Goal: Transaction & Acquisition: Purchase product/service

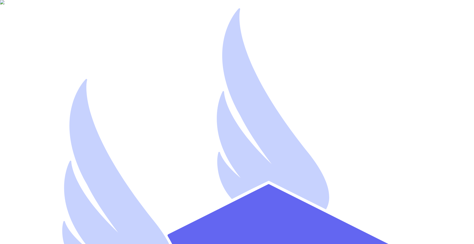
type input "jsnrice+67@gmail.com"
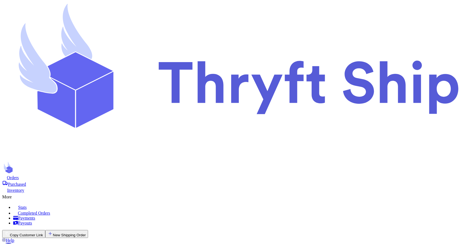
click at [45, 230] on button "Copy Customer Link" at bounding box center [23, 234] width 43 height 8
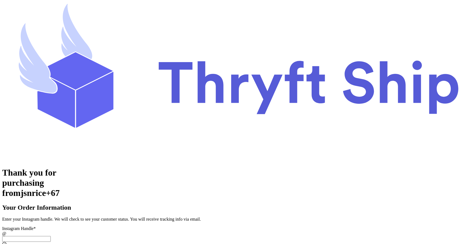
click at [51, 236] on input "[DATE] Subtotal" at bounding box center [26, 239] width 49 height 6
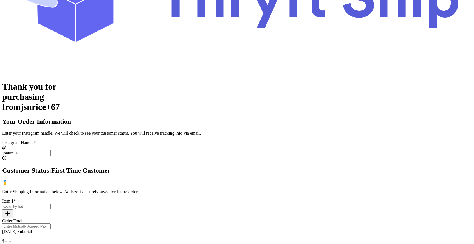
scroll to position [87, 0]
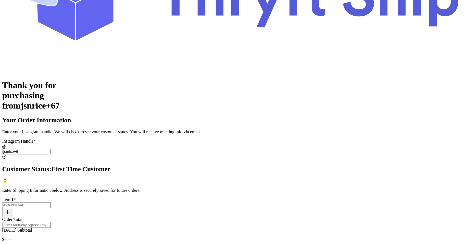
type input "jsnrice+6"
click at [51, 202] on input "[DATE] Subtotal" at bounding box center [26, 205] width 49 height 6
type input "hat"
click at [51, 222] on input "Order Total" at bounding box center [26, 225] width 49 height 6
type input "5"
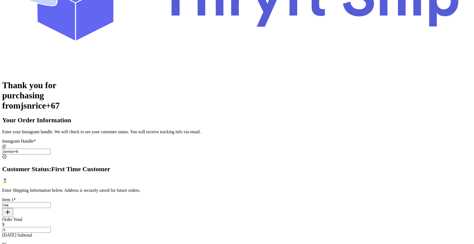
click at [51, 202] on input "hat" at bounding box center [26, 205] width 49 height 6
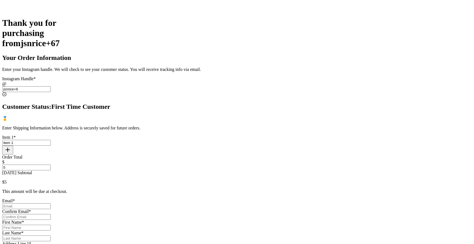
scroll to position [153, 0]
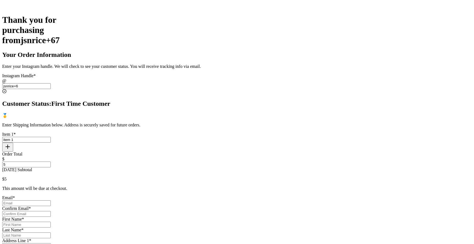
type input "item 1"
click at [51, 200] on input "[DATE] Subtotal" at bounding box center [26, 203] width 49 height 6
type input "[EMAIL_ADDRESS][DOMAIN_NAME]"
type input "[PERSON_NAME]"
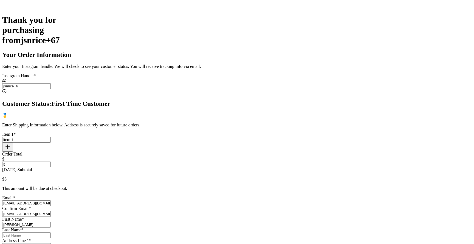
type input "Rice"
type input "[STREET_ADDRESS]"
select select "UT"
type input "Lehi"
type input "84043"
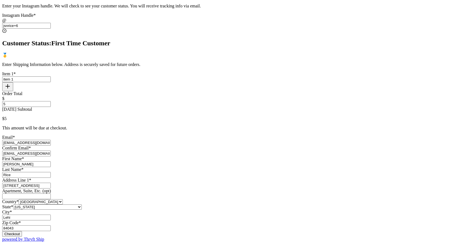
scroll to position [332, 0]
click at [22, 231] on button "Checkout" at bounding box center [12, 234] width 20 height 6
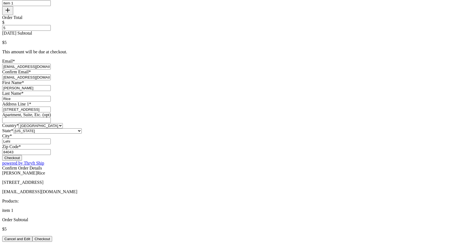
click at [52, 236] on button "Checkout" at bounding box center [42, 239] width 20 height 6
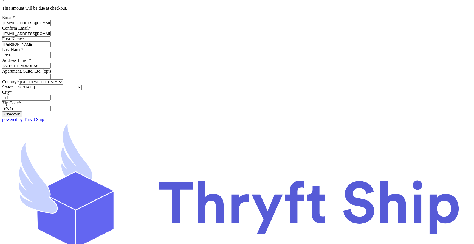
scroll to position [0, 0]
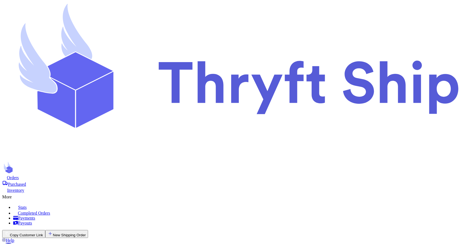
scroll to position [73, 0]
select select "paid"
click at [45, 230] on button "Copy Customer Link" at bounding box center [23, 234] width 43 height 8
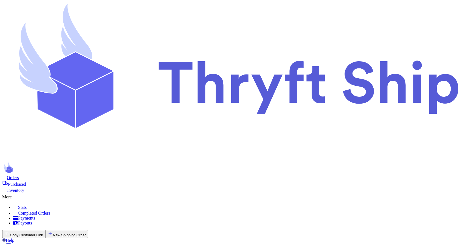
click at [45, 230] on button "Copy Customer Link" at bounding box center [23, 234] width 43 height 8
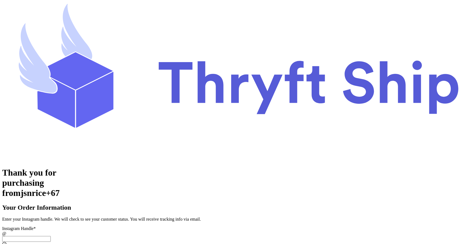
click at [51, 236] on input "[DATE] Subtotal" at bounding box center [26, 239] width 49 height 6
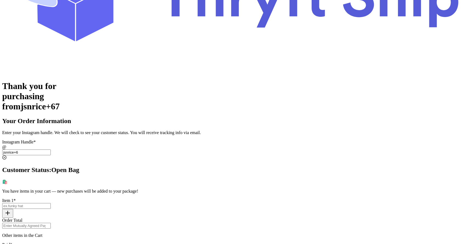
scroll to position [87, 0]
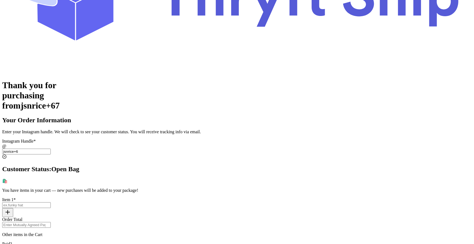
type input "jsnrice+6"
click at [51, 202] on input "[DATE] Subtotal" at bounding box center [26, 205] width 49 height 6
type input "item 2"
type input "7"
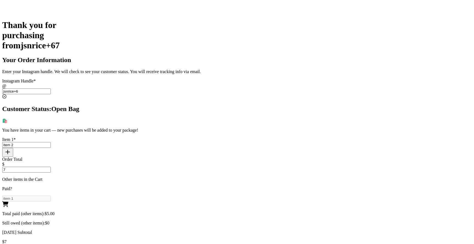
scroll to position [164, 0]
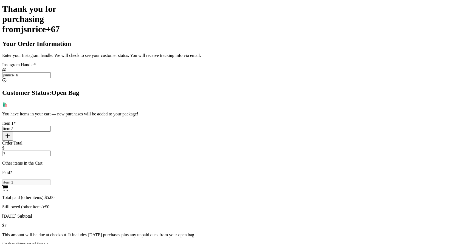
click at [210, 241] on div "Update shipping address +" at bounding box center [237, 243] width 470 height 5
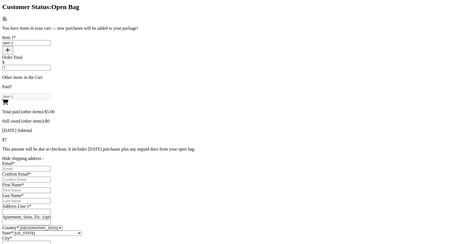
scroll to position [247, 0]
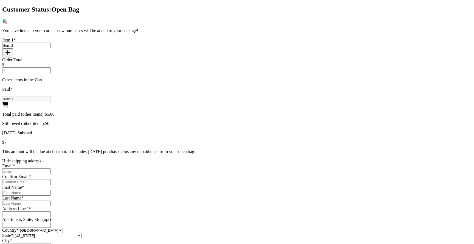
click at [209, 158] on div "Hide shipping address -" at bounding box center [237, 160] width 470 height 5
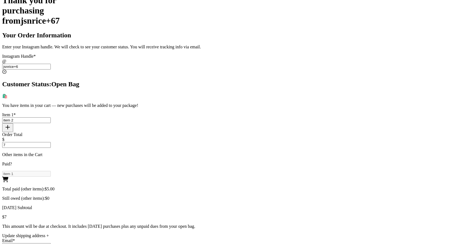
scroll to position [164, 0]
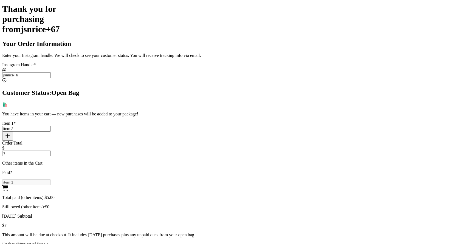
click at [213, 241] on div "Update shipping address +" at bounding box center [237, 243] width 470 height 5
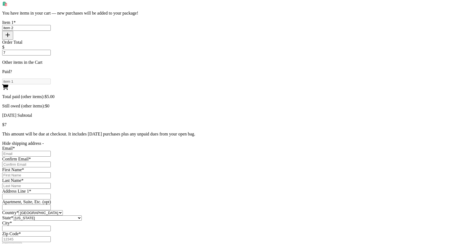
scroll to position [257, 0]
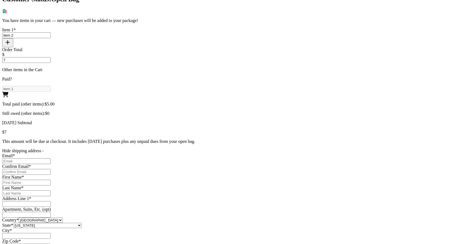
select select "UT"
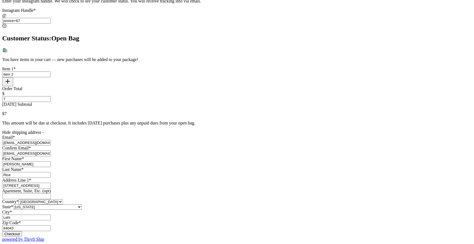
select select "UT"
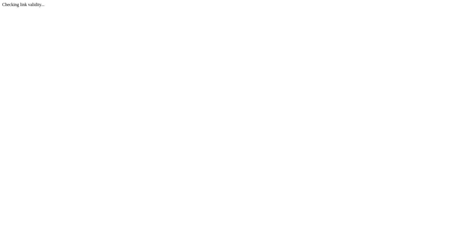
select select "UT"
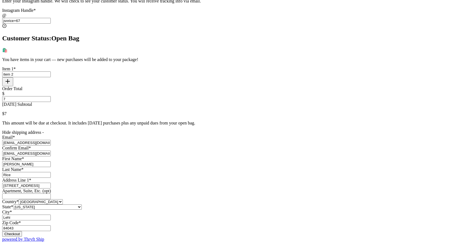
scroll to position [290, 0]
click at [51, 150] on input "jsnrice@gmail.com" at bounding box center [26, 153] width 49 height 6
click at [316, 126] on div "Thank you for purchasing from jsnrice+67 Your Order Information Enter your Inst…" at bounding box center [237, 96] width 470 height 292
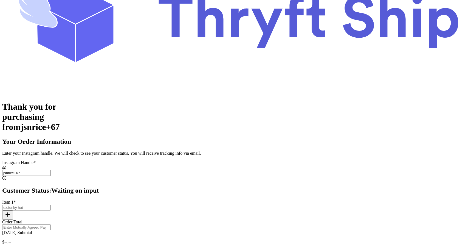
scroll to position [85, 0]
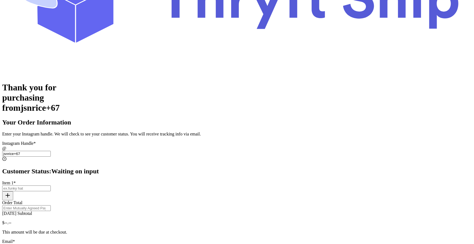
click at [51, 185] on input "[DATE] Subtotal" at bounding box center [26, 188] width 49 height 6
type input "pizza"
type input "2"
click at [317, 156] on div "Thank you for purchasing from jsnrice+67 Your Order Information Enter your Inst…" at bounding box center [237, 216] width 470 height 268
click at [51, 151] on input "jsnrice+67" at bounding box center [26, 154] width 49 height 6
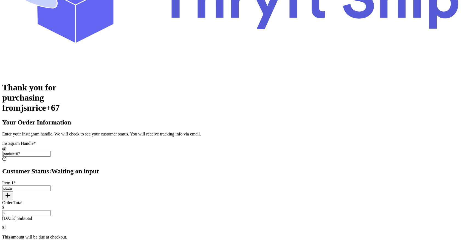
type input "jsnrice+6"
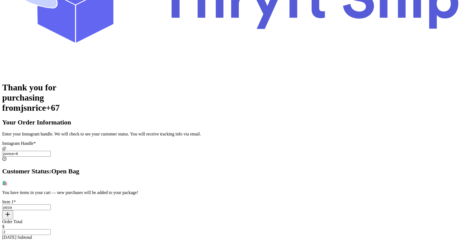
type input "[EMAIL_ADDRESS][DOMAIN_NAME]"
type input "[PERSON_NAME]"
type input "Rice"
type input "[STREET_ADDRESS]"
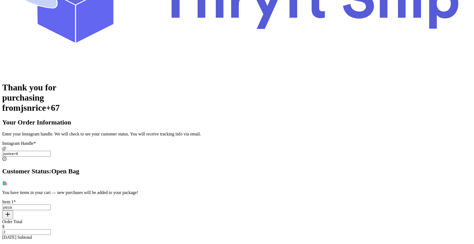
type input "Lehi"
type input "84043"
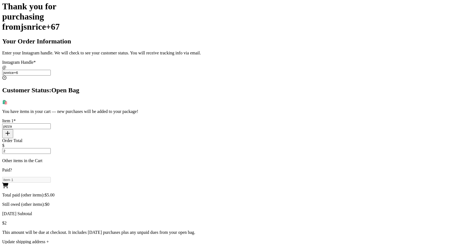
scroll to position [163, 0]
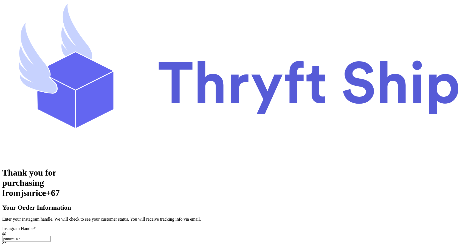
click at [51, 236] on input "jsnrice+67" at bounding box center [26, 239] width 49 height 6
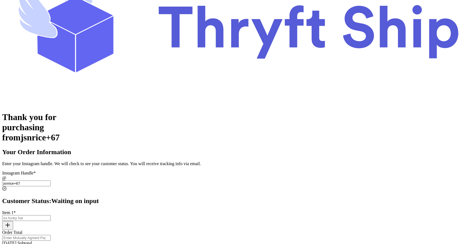
scroll to position [55, 0]
click at [51, 215] on input "[DATE] Subtotal" at bounding box center [26, 218] width 49 height 6
type input "pizza"
click at [51, 235] on input "Order Total" at bounding box center [26, 238] width 49 height 6
type input "4"
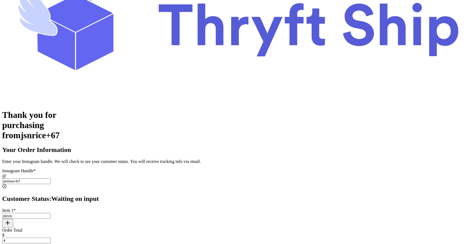
scroll to position [85, 0]
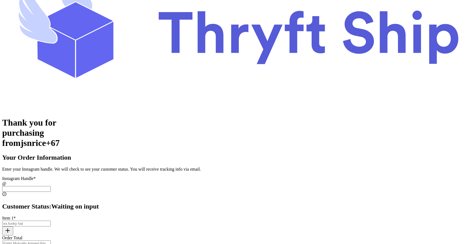
scroll to position [85, 0]
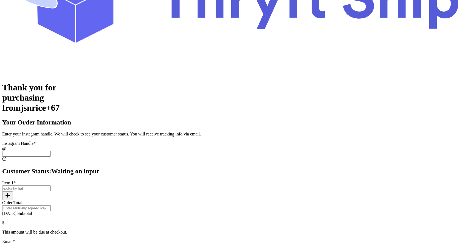
click at [51, 151] on input "[DATE] Subtotal" at bounding box center [26, 154] width 49 height 6
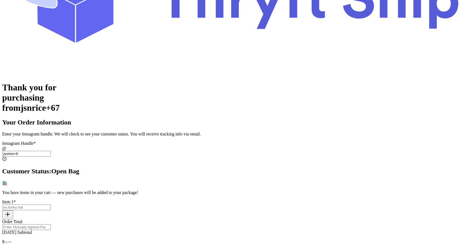
type input "jsnrice+6"
click at [51, 204] on input "[DATE] Subtotal" at bounding box center [26, 207] width 49 height 6
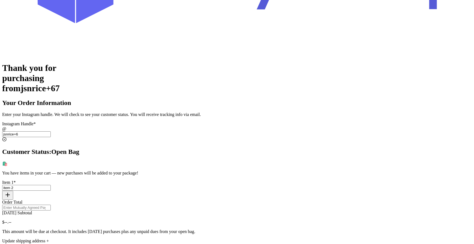
scroll to position [116, 0]
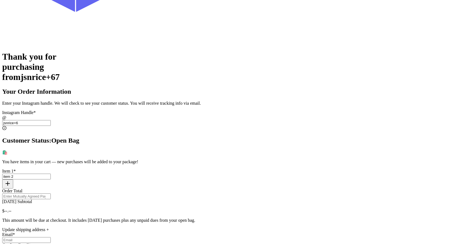
type input "item 2"
click at [197, 227] on div "Update shipping address +" at bounding box center [237, 229] width 470 height 5
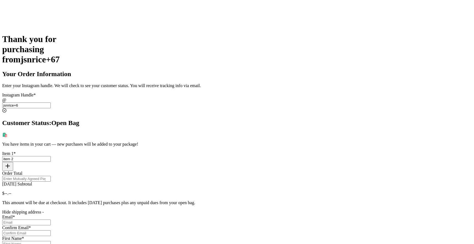
scroll to position [122, 0]
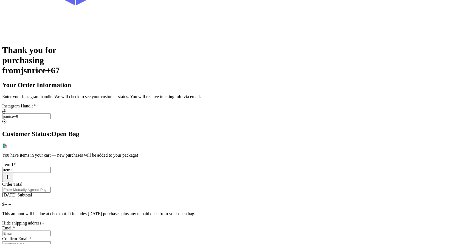
click at [191, 220] on div "Hide shipping address -" at bounding box center [237, 222] width 470 height 5
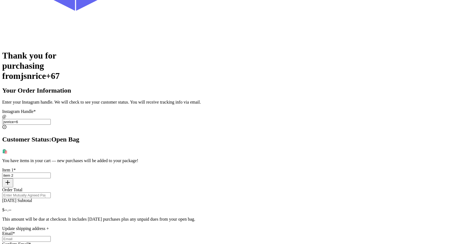
scroll to position [116, 0]
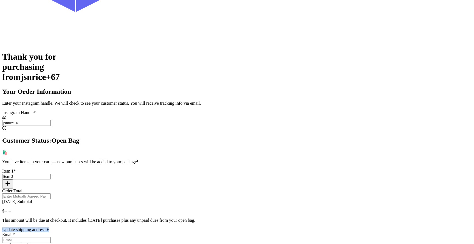
drag, startPoint x: 231, startPoint y: 175, endPoint x: 164, endPoint y: 176, distance: 66.7
click at [164, 176] on div "Your Order Information Enter your Instagram handle. We will check to see your c…" at bounding box center [237, 213] width 470 height 251
copy div "Update shipping address +"
click at [207, 227] on div "Update shipping address +" at bounding box center [237, 229] width 470 height 5
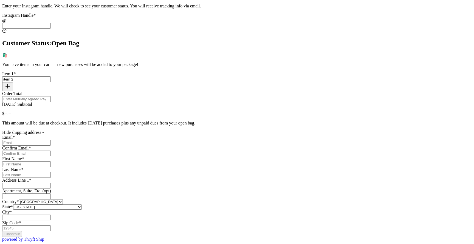
scroll to position [291, 0]
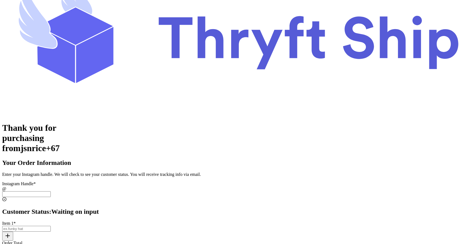
scroll to position [85, 0]
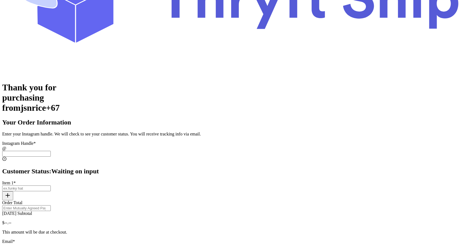
click at [51, 151] on input "[DATE] Subtotal" at bounding box center [26, 154] width 49 height 6
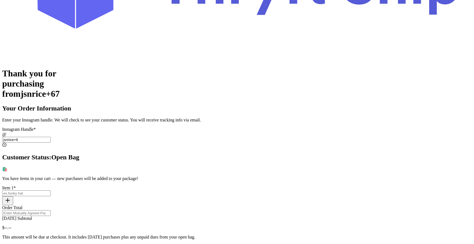
scroll to position [100, 0]
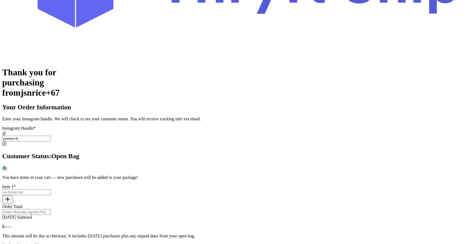
type input "jsnrice+6"
click at [51, 189] on input "[DATE] Subtotal" at bounding box center [26, 192] width 49 height 6
type input "item 2"
click at [200, 243] on div "Update shipping address +" at bounding box center [237, 245] width 470 height 5
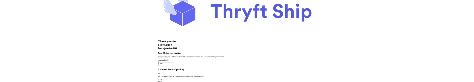
scroll to position [11, 0]
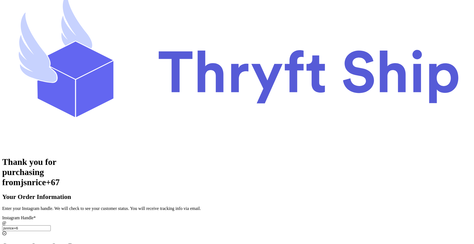
click at [51, 242] on span "Customer Status:" at bounding box center [26, 245] width 49 height 7
copy h2 "Customer Status: Open Bag"
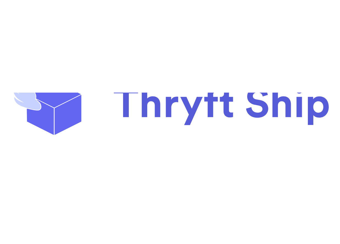
scroll to position [68, 0]
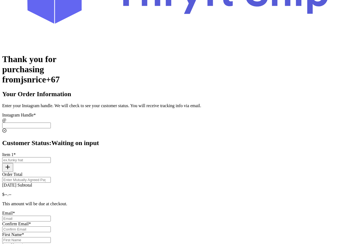
click at [51, 82] on input "[DATE] Subtotal" at bounding box center [26, 125] width 49 height 6
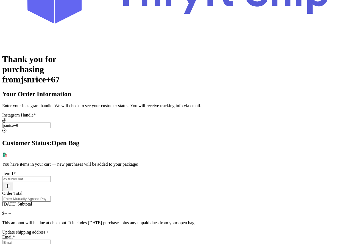
type input "jsnrice+6"
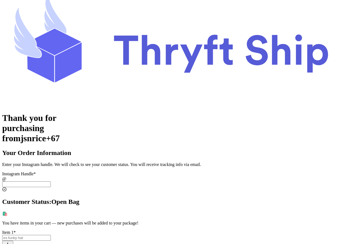
scroll to position [0, 0]
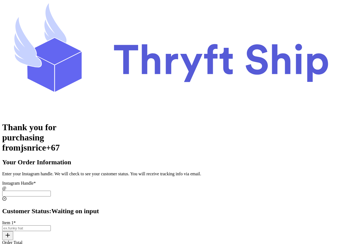
click at [51, 190] on input "[DATE] Subtotal" at bounding box center [26, 193] width 49 height 6
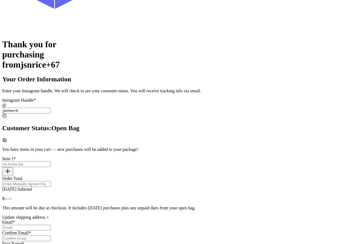
scroll to position [115, 0]
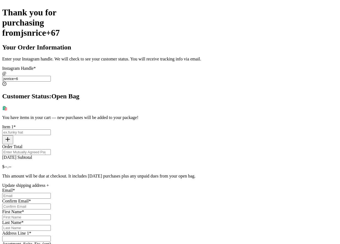
type input "jsnrice+6"
click at [51, 129] on input "[DATE] Subtotal" at bounding box center [26, 132] width 49 height 6
type input "item 2"
click at [148, 131] on div "Instagram Handle * @ jsnrice+6 Customer Status: Open Bag 🛍️ You have items in y…" at bounding box center [169, 175] width 335 height 218
click at [140, 183] on div "Update shipping address +" at bounding box center [169, 185] width 335 height 5
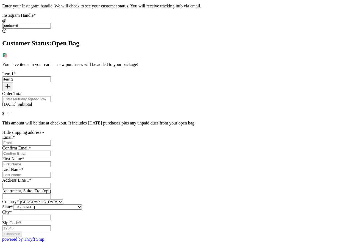
scroll to position [349, 0]
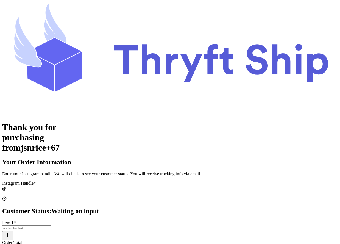
click at [51, 190] on input "[DATE] Subtotal" at bounding box center [26, 193] width 49 height 6
type input "jsnrice+6"
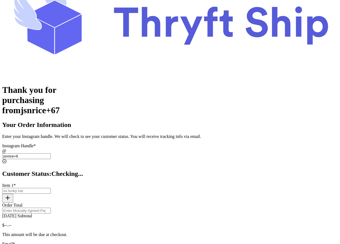
scroll to position [39, 0]
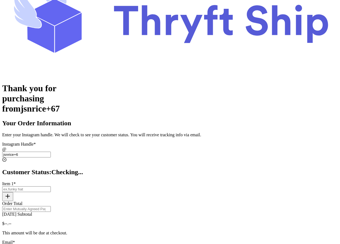
type input "[EMAIL_ADDRESS][DOMAIN_NAME]"
type input "[PERSON_NAME]"
type input "Rice"
type input "[STREET_ADDRESS]"
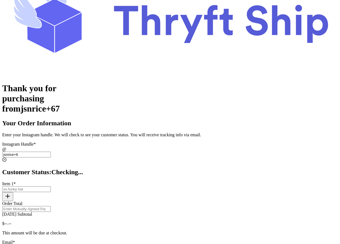
type input "Lehi"
type input "84043"
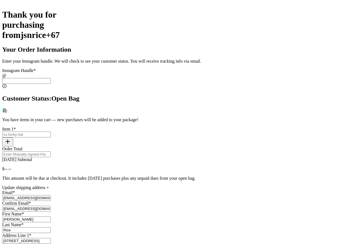
scroll to position [115, 0]
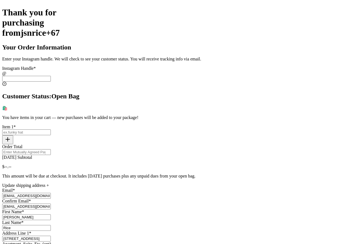
click at [51, 129] on input "[DATE] Subtotal" at bounding box center [26, 132] width 49 height 6
type input "pizza"
click at [51, 149] on input "Order Total" at bounding box center [26, 152] width 49 height 6
click at [129, 183] on div "Update shipping address +" at bounding box center [169, 185] width 335 height 5
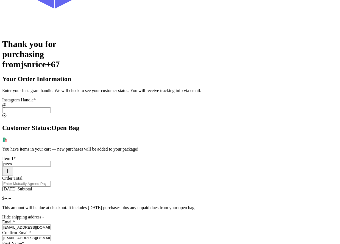
scroll to position [65, 0]
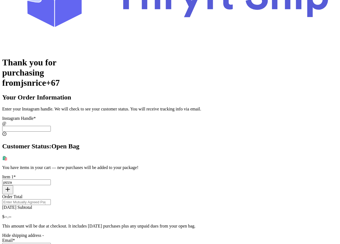
click at [51, 126] on input "[DATE] Subtotal" at bounding box center [26, 129] width 49 height 6
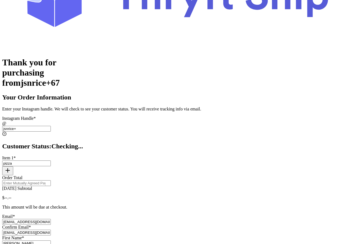
type input "jsnrice+6"
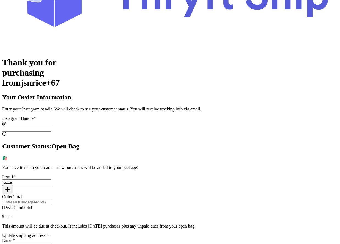
scroll to position [115, 0]
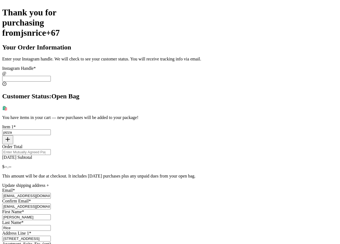
click at [136, 183] on div "Update shipping address +" at bounding box center [169, 185] width 335 height 5
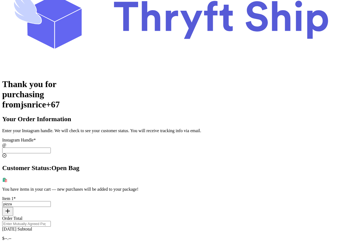
scroll to position [44, 0]
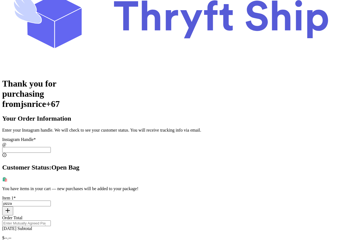
click at [51, 147] on input "[DATE] Subtotal" at bounding box center [26, 150] width 49 height 6
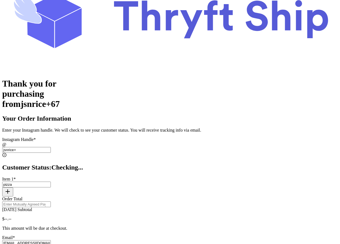
type input "jsnrice+6"
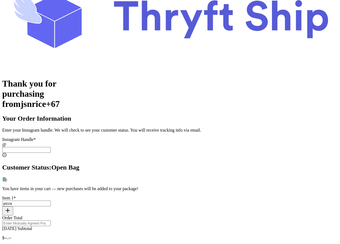
scroll to position [0, 0]
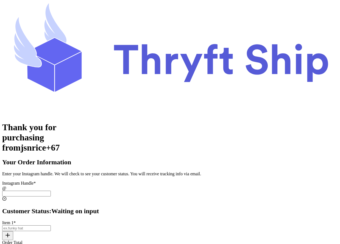
click at [51, 190] on input "[DATE] Subtotal" at bounding box center [26, 193] width 49 height 6
type input "jsnrice+6"
type input "[EMAIL_ADDRESS][DOMAIN_NAME]"
type input "[PERSON_NAME]"
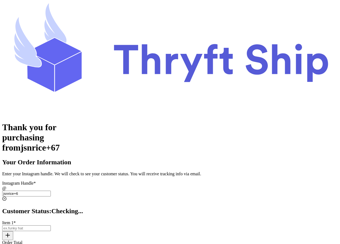
type input "Rice"
type input "[STREET_ADDRESS]"
type input "Lehi"
type input "84043"
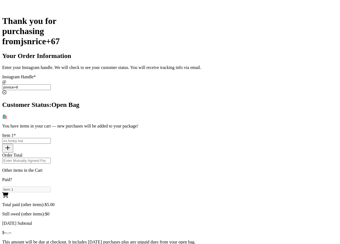
scroll to position [162, 0]
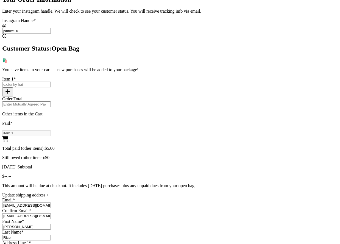
type input "jsnrice+6"
click at [126, 192] on div "Update shipping address +" at bounding box center [169, 194] width 335 height 5
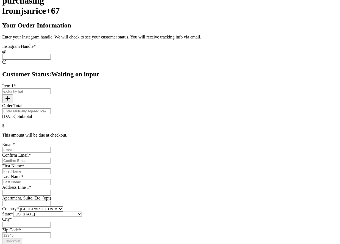
scroll to position [0, 0]
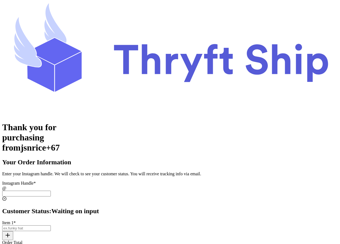
click at [51, 190] on input "[DATE] Subtotal" at bounding box center [26, 193] width 49 height 6
type input "jsnrice+6"
type input "[EMAIL_ADDRESS][DOMAIN_NAME]"
type input "[PERSON_NAME]"
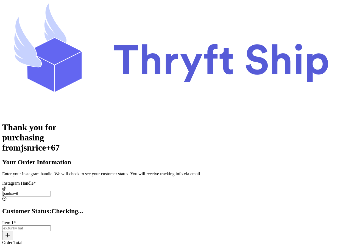
type input "Rice"
type input "[STREET_ADDRESS]"
type input "Lehi"
type input "84043"
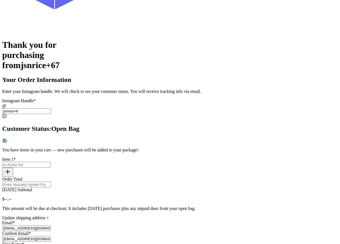
scroll to position [115, 0]
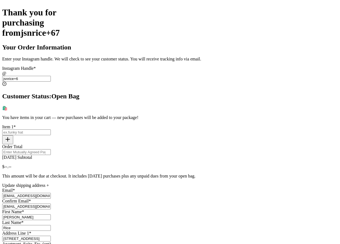
type input "jsnrice+6"
click at [143, 183] on div "Update shipping address +" at bounding box center [169, 185] width 335 height 5
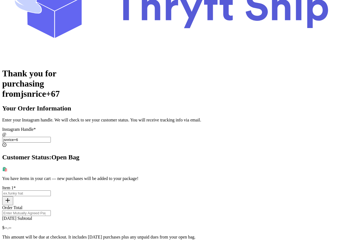
scroll to position [103, 0]
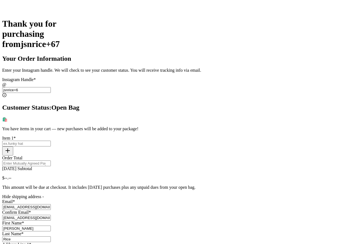
click at [51, 140] on input "[DATE] Subtotal" at bounding box center [26, 143] width 49 height 6
type input "item 2"
click at [51, 160] on input "Order Total" at bounding box center [26, 163] width 49 height 6
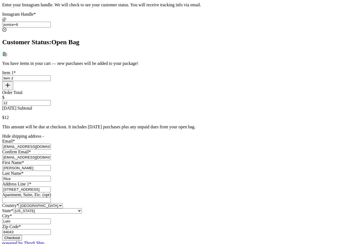
scroll to position [168, 0]
type input "12"
click at [22, 235] on button "Checkout" at bounding box center [12, 238] width 20 height 6
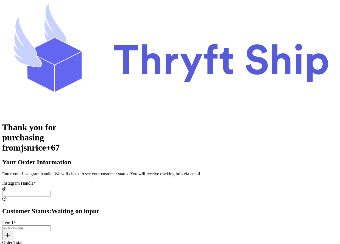
click at [51, 190] on input "[DATE] Subtotal" at bounding box center [26, 193] width 49 height 6
type input "jsnrice+6"
type input "[EMAIL_ADDRESS][DOMAIN_NAME]"
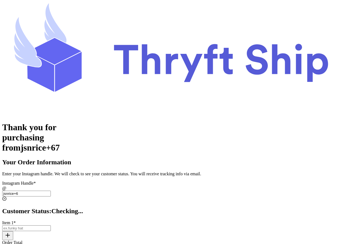
type input "[PERSON_NAME]"
type input "Rice"
type input "[STREET_ADDRESS]"
type input "Lehi"
type input "84043"
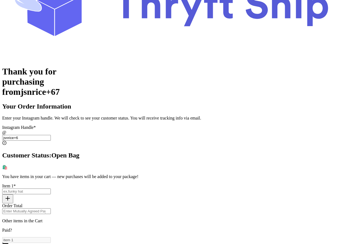
scroll to position [55, 0]
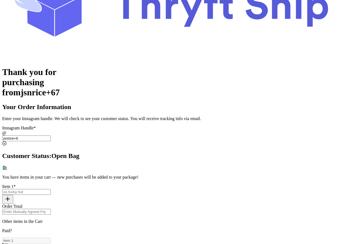
type input "jsnrice+6"
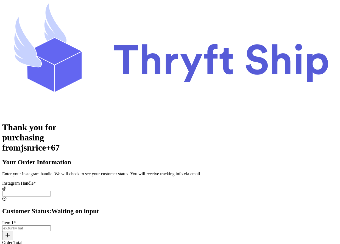
click at [51, 190] on input "[DATE] Subtotal" at bounding box center [26, 193] width 49 height 6
type input "jsnrice+6"
type input "[EMAIL_ADDRESS][DOMAIN_NAME]"
type input "[PERSON_NAME]"
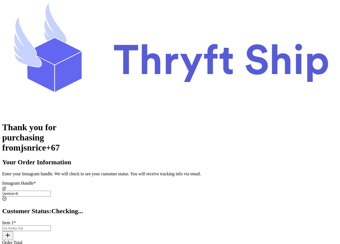
type input "Rice"
type input "[STREET_ADDRESS]"
type input "Lehi"
type input "84043"
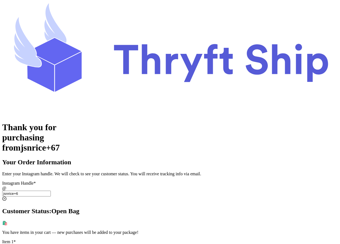
type input "jsnrice+6"
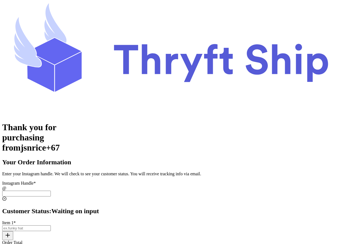
click at [51, 190] on input "[DATE] Subtotal" at bounding box center [26, 193] width 49 height 6
type input "jsnrice+6"
type input "[EMAIL_ADDRESS][DOMAIN_NAME]"
type input "[PERSON_NAME]"
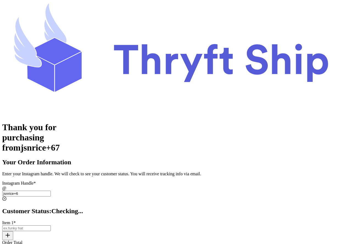
type input "Rice"
type input "[STREET_ADDRESS]"
type input "Lehi"
type input "84043"
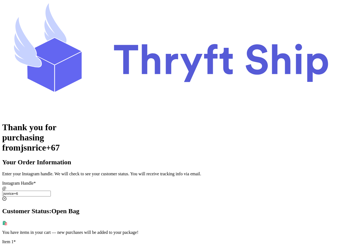
type input "jsnrice+6"
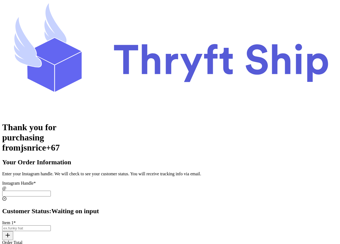
click at [51, 190] on input "[DATE] Subtotal" at bounding box center [26, 193] width 49 height 6
type input "jsnrice+6"
type input "[EMAIL_ADDRESS][DOMAIN_NAME]"
type input "[PERSON_NAME]"
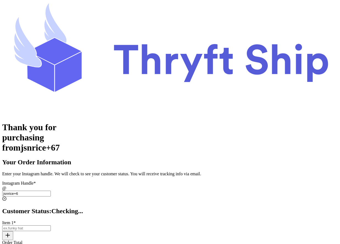
type input "Rice"
type input "[STREET_ADDRESS]"
type input "Lehi"
type input "84043"
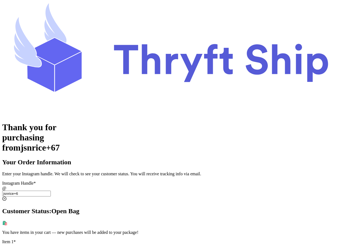
type input "jsnrice+6"
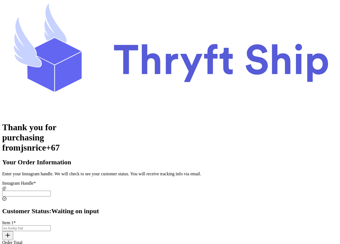
click at [51, 190] on input "[DATE] Subtotal" at bounding box center [26, 193] width 49 height 6
type input "jsnrice+6"
type input "[EMAIL_ADDRESS][DOMAIN_NAME]"
type input "[PERSON_NAME]"
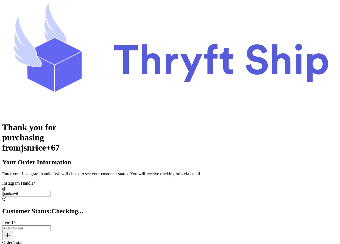
type input "Rice"
type input "[STREET_ADDRESS]"
type input "Lehi"
type input "84043"
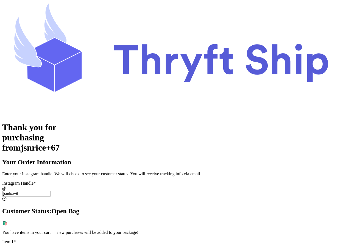
type input "jsnrice+6"
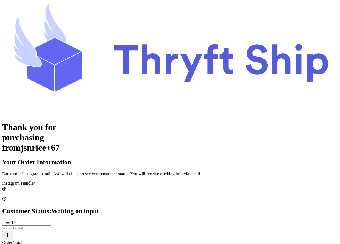
click at [51, 190] on input "[DATE] Subtotal" at bounding box center [26, 193] width 49 height 6
type input "jsnrice+6"
type input "[EMAIL_ADDRESS][DOMAIN_NAME]"
type input "[PERSON_NAME]"
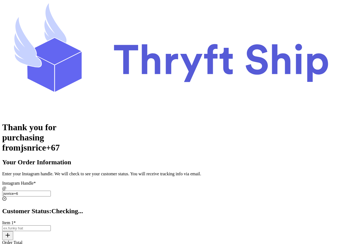
type input "Rice"
type input "[STREET_ADDRESS]"
type input "Lehi"
type input "84043"
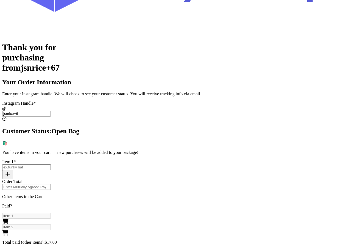
scroll to position [175, 0]
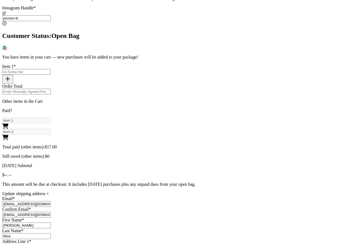
type input "jsnrice+6"
click at [128, 191] on div "Update shipping address +" at bounding box center [169, 193] width 335 height 5
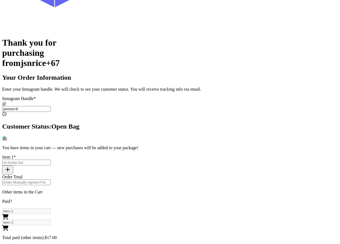
scroll to position [63, 0]
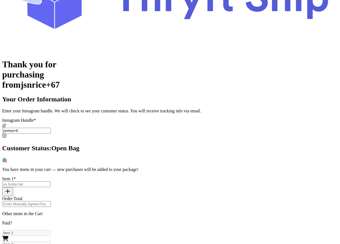
click at [51, 181] on input "[DATE] Subtotal" at bounding box center [26, 184] width 49 height 6
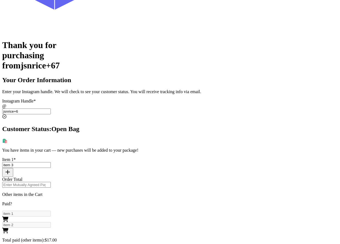
scroll to position [82, 0]
type input "item 3"
click at [51, 181] on input "Order Total" at bounding box center [26, 184] width 49 height 6
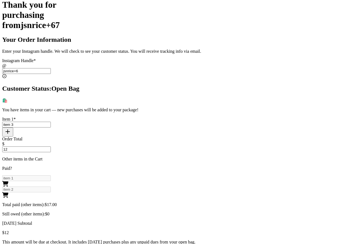
scroll to position [125, 0]
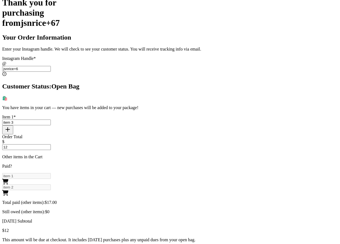
type input "12"
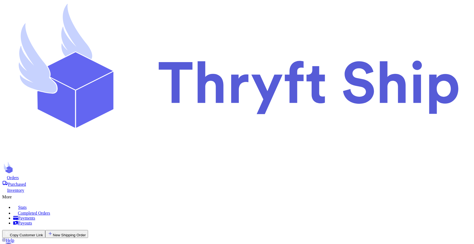
scroll to position [58, 0]
select select "paid"
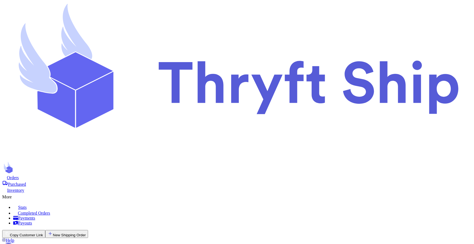
click at [45, 230] on button "Copy Customer Link" at bounding box center [23, 234] width 43 height 8
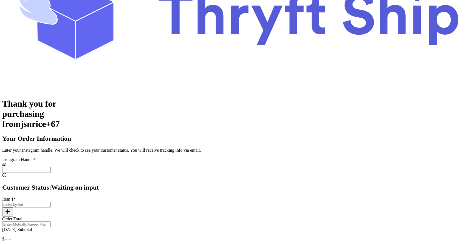
scroll to position [85, 0]
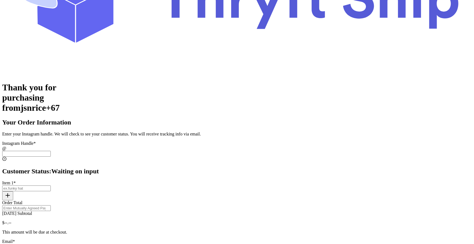
click at [51, 151] on input "[DATE] Subtotal" at bounding box center [26, 154] width 49 height 6
type input "jsnrice+6"
type input "[EMAIL_ADDRESS][DOMAIN_NAME]"
type input "[PERSON_NAME]"
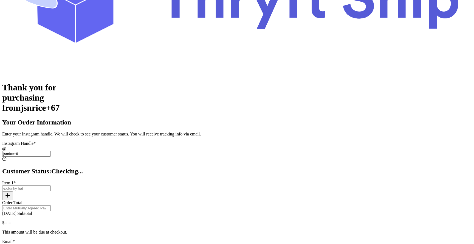
type input "Rice"
type input "[STREET_ADDRESS]"
type input "Lehi"
type input "84043"
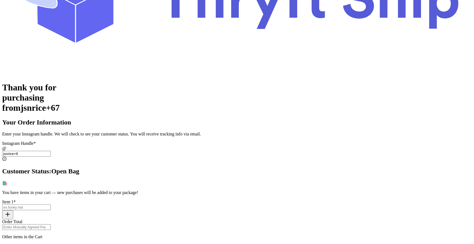
type input "jsnrice+6"
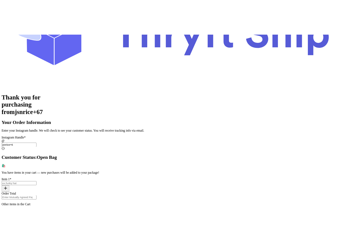
scroll to position [84, 0]
